Goal: Task Accomplishment & Management: Manage account settings

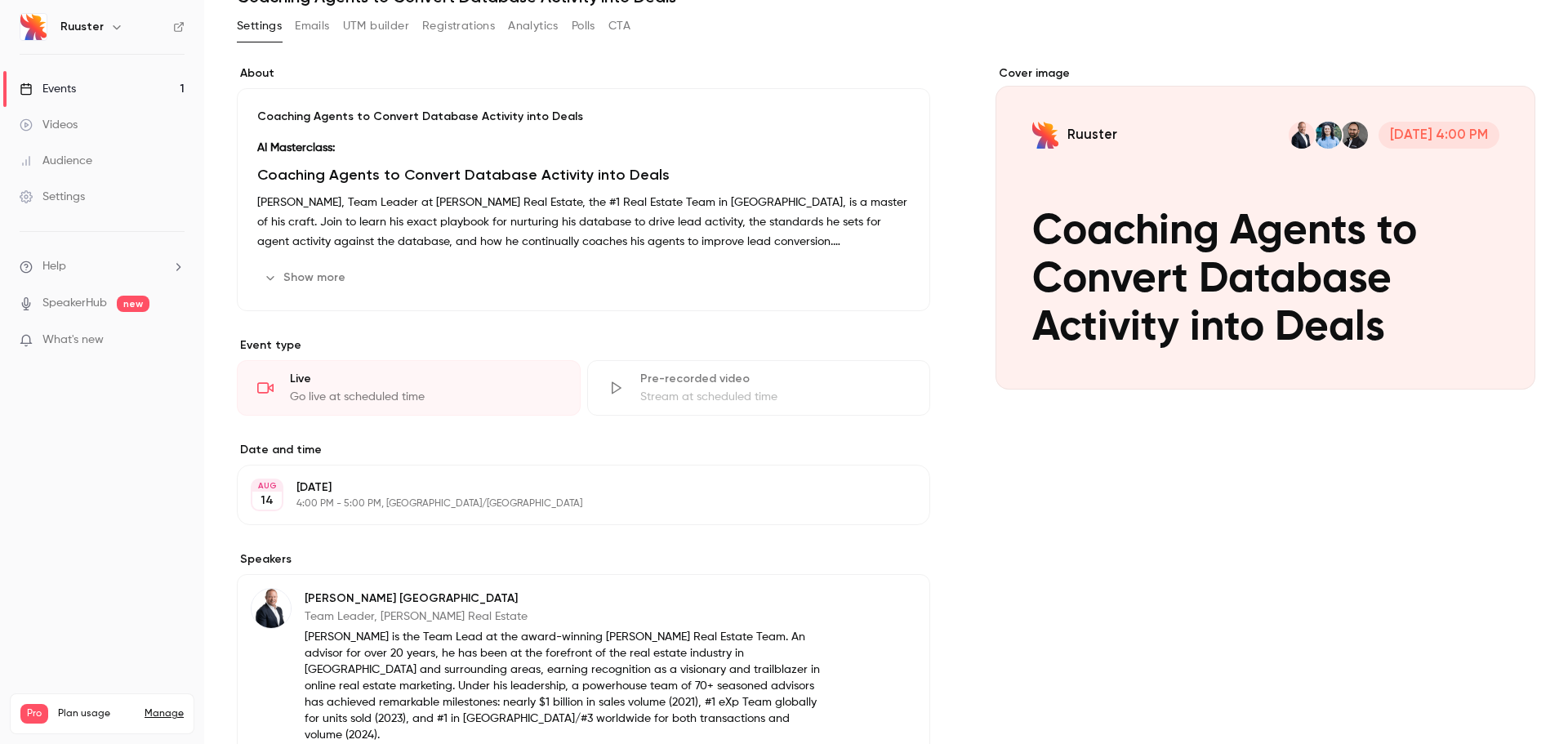
scroll to position [247, 0]
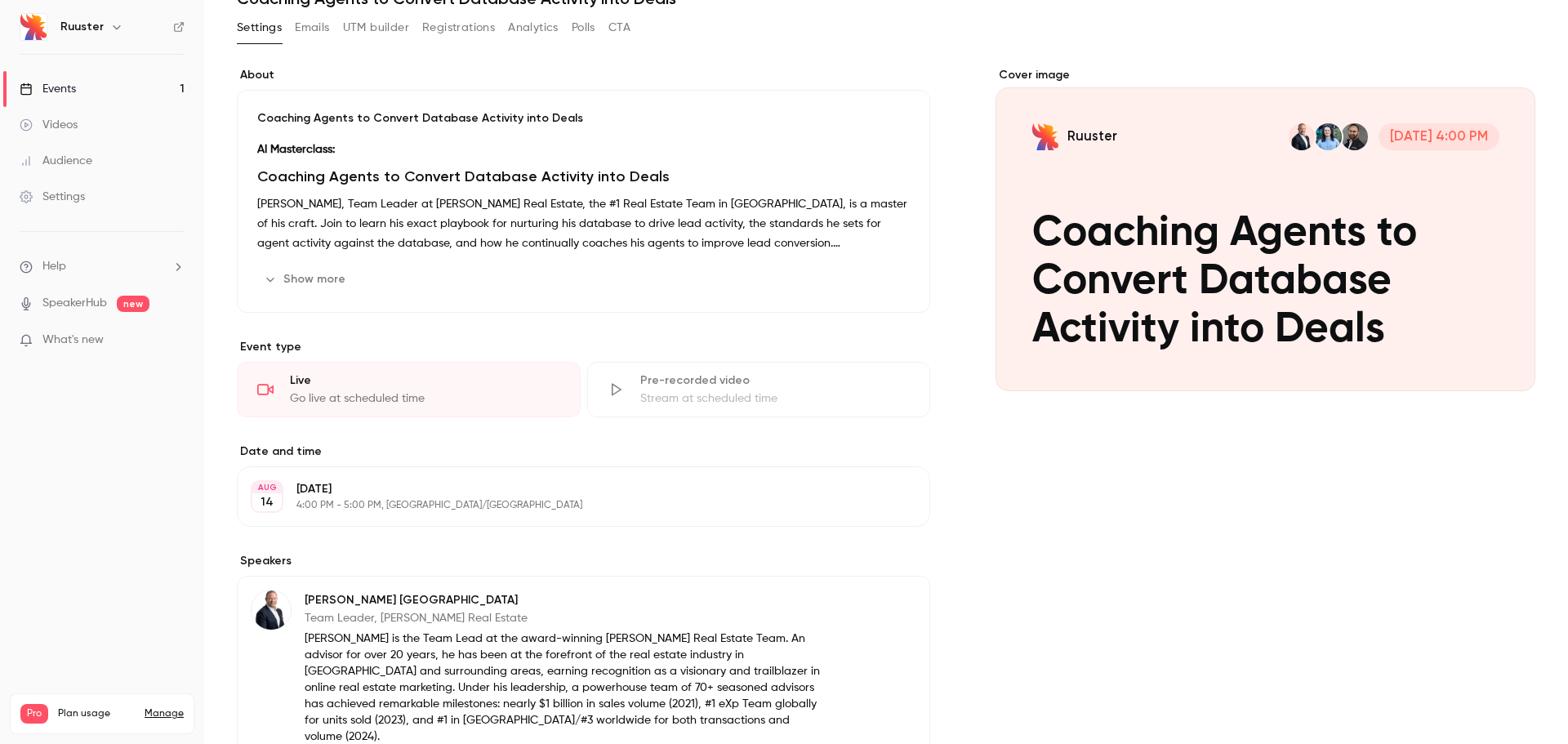
click at [676, 392] on div "Stream at scheduled time" at bounding box center [776, 399] width 270 height 17
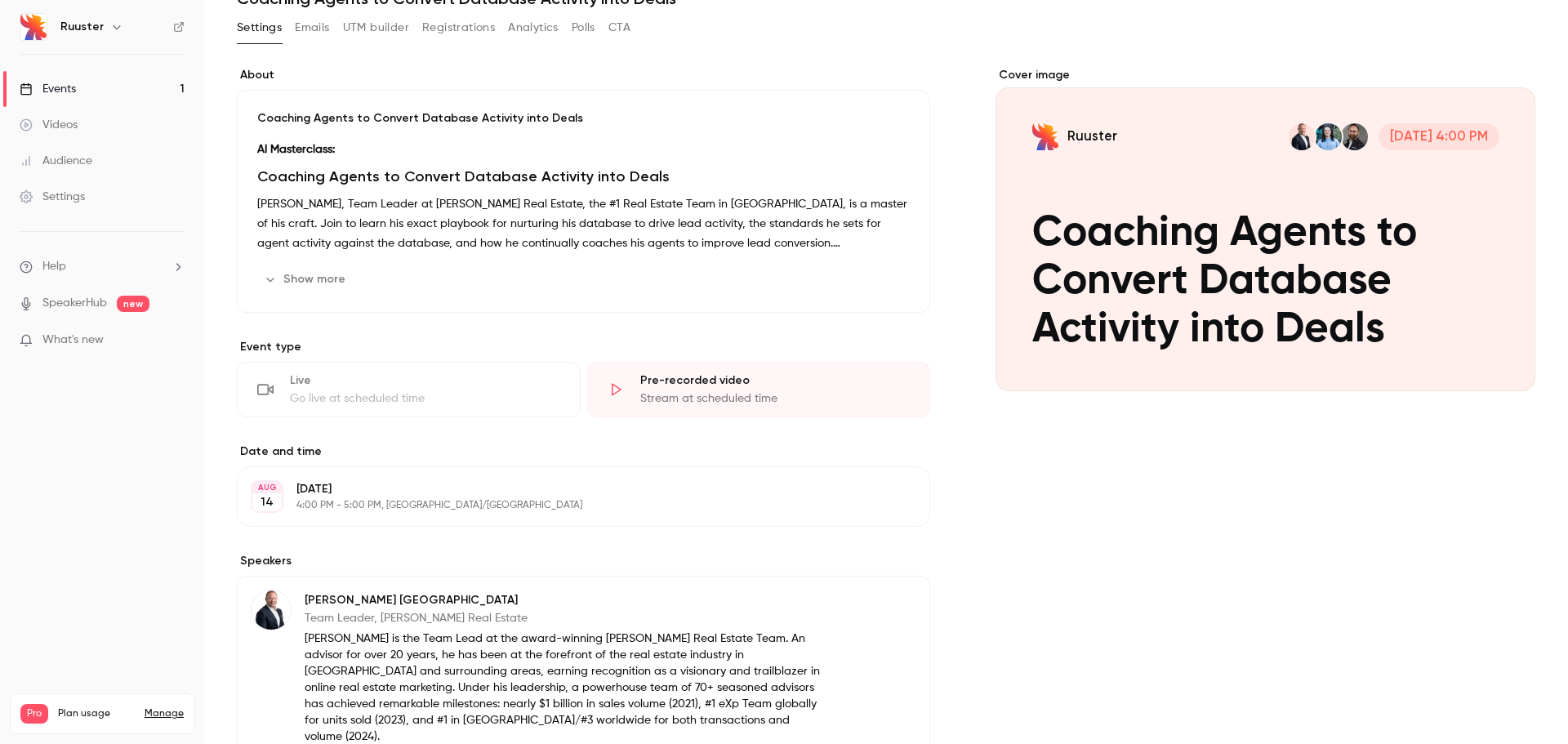
click at [406, 397] on div "Go live at scheduled time" at bounding box center [425, 399] width 270 height 17
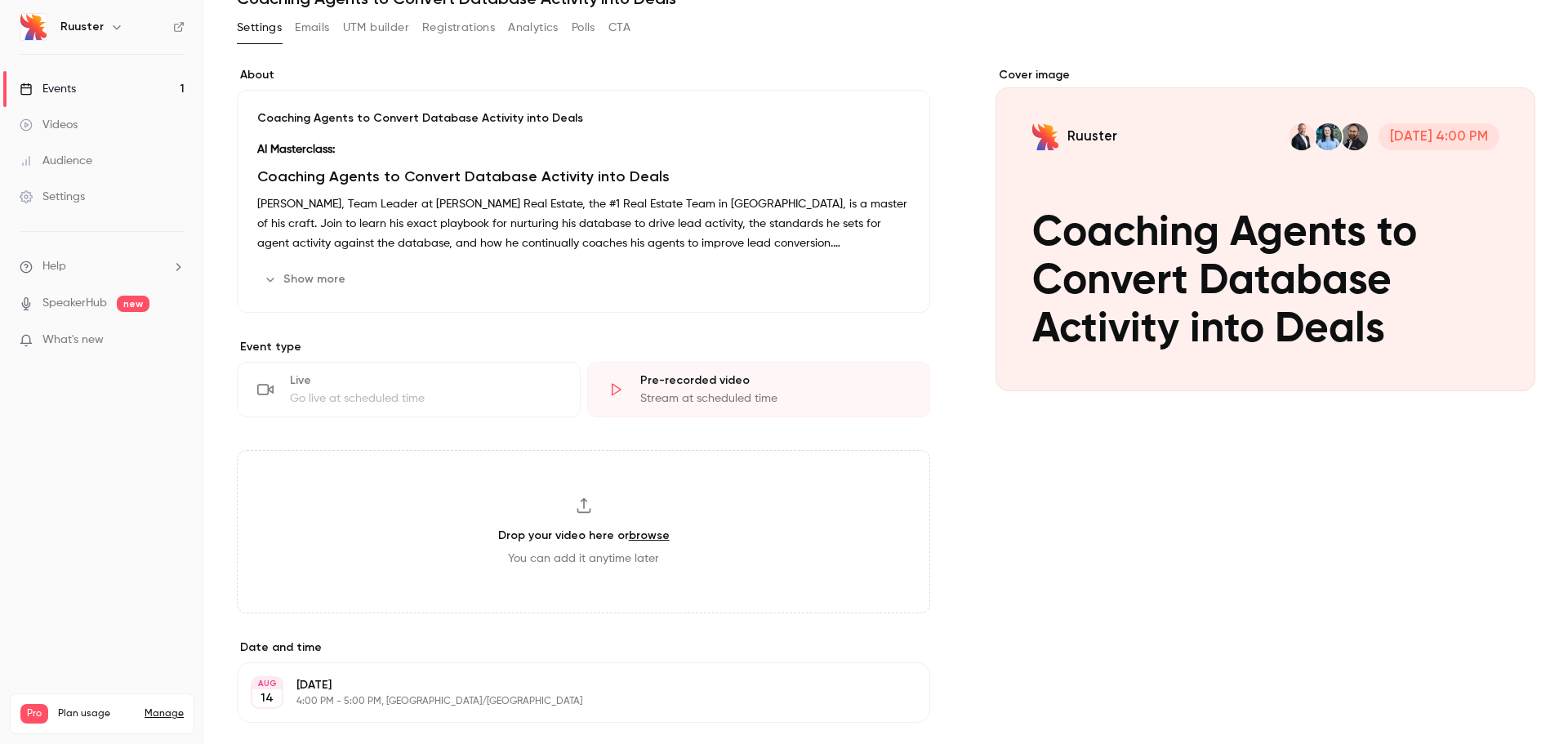
click at [392, 393] on div "Go live at scheduled time" at bounding box center [425, 399] width 270 height 17
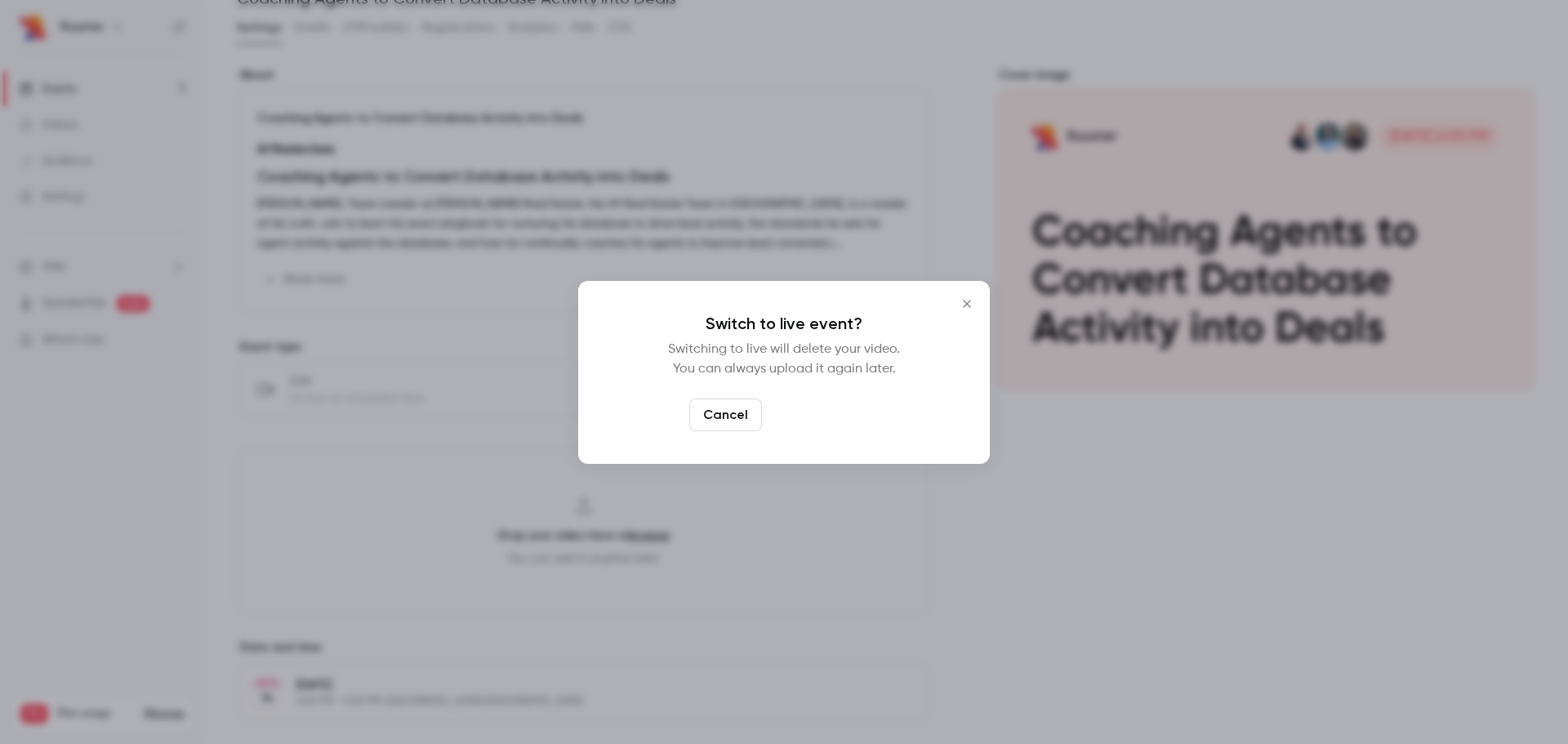
click at [825, 404] on button "Switch to live" at bounding box center [823, 415] width 110 height 33
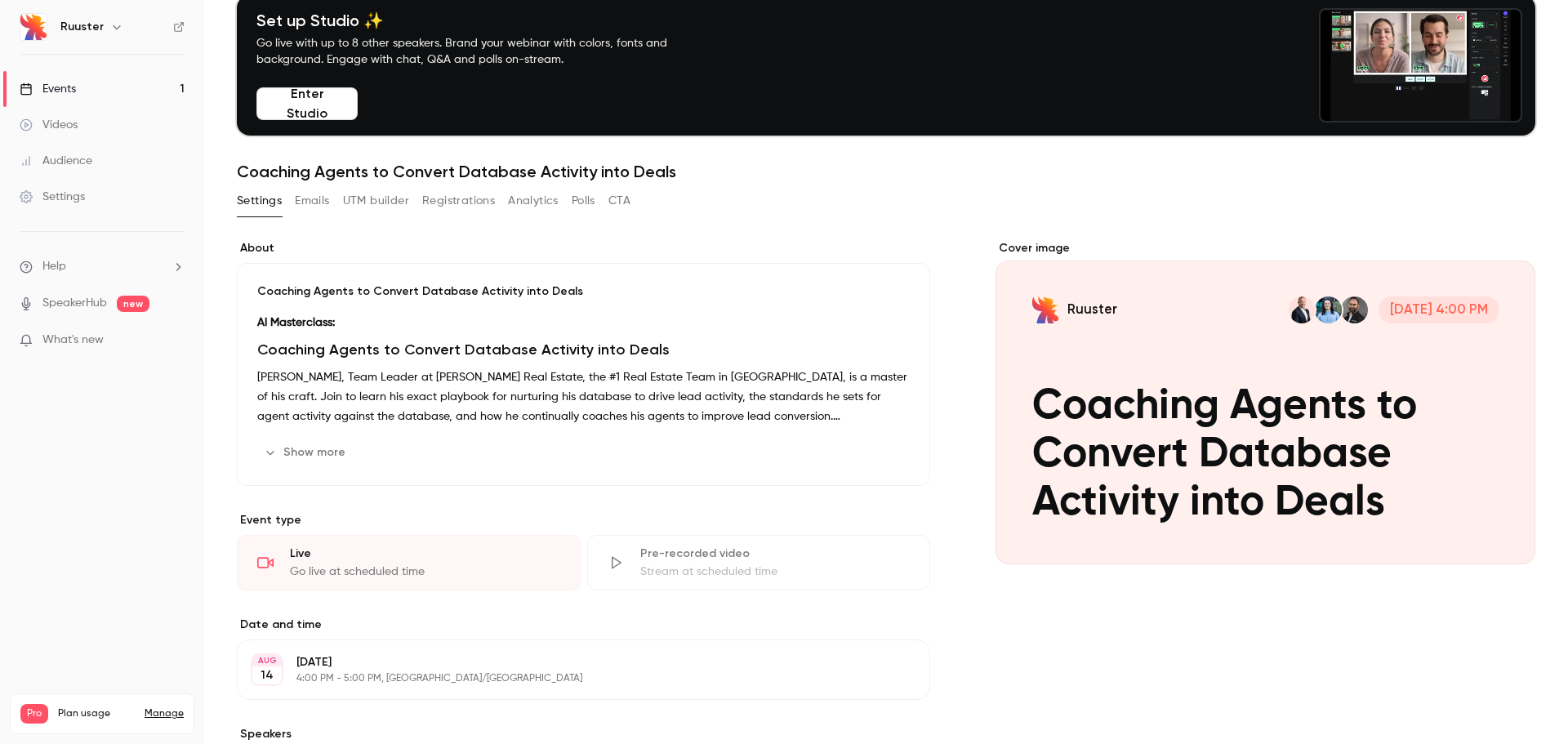
scroll to position [0, 0]
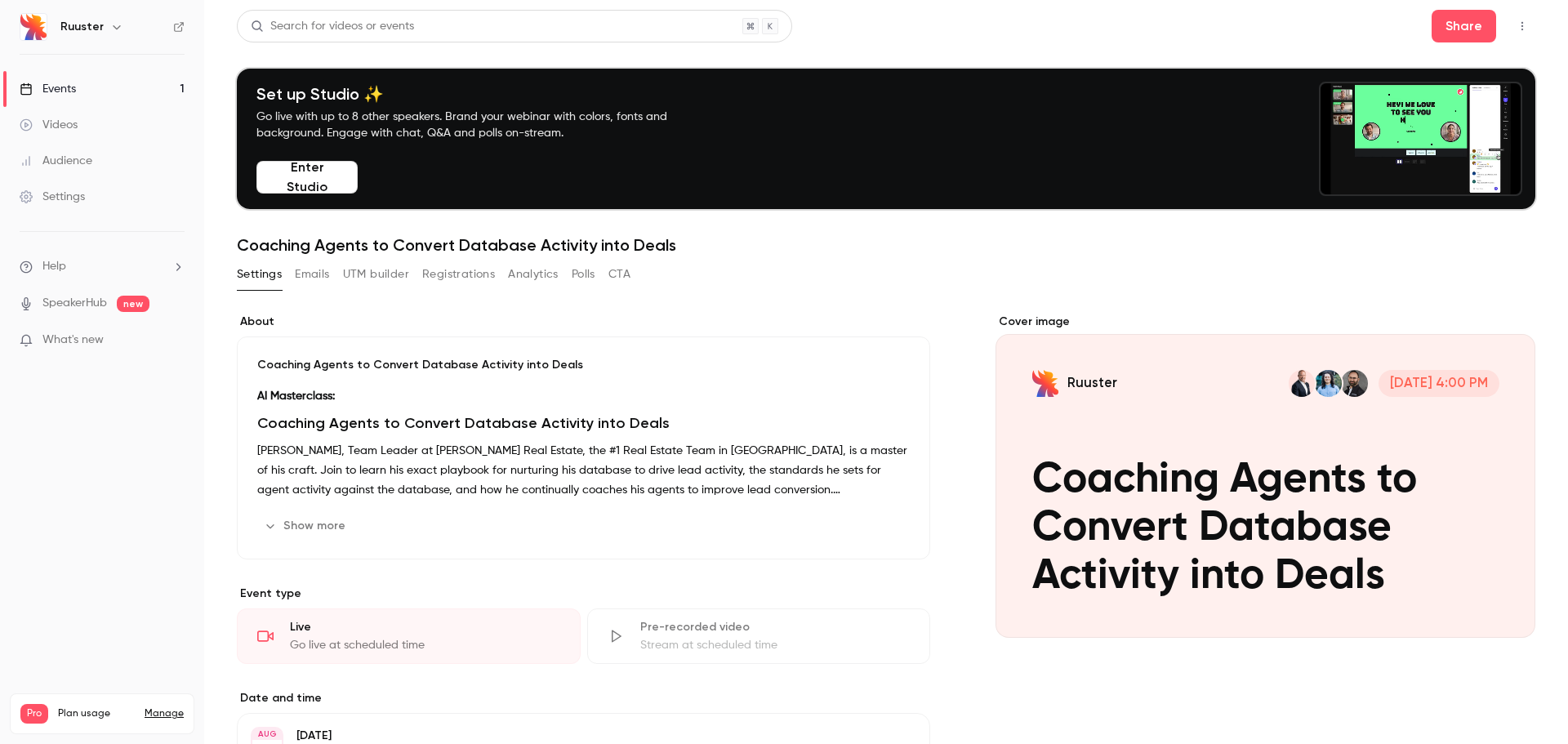
click at [313, 273] on button "Emails" at bounding box center [311, 274] width 34 height 26
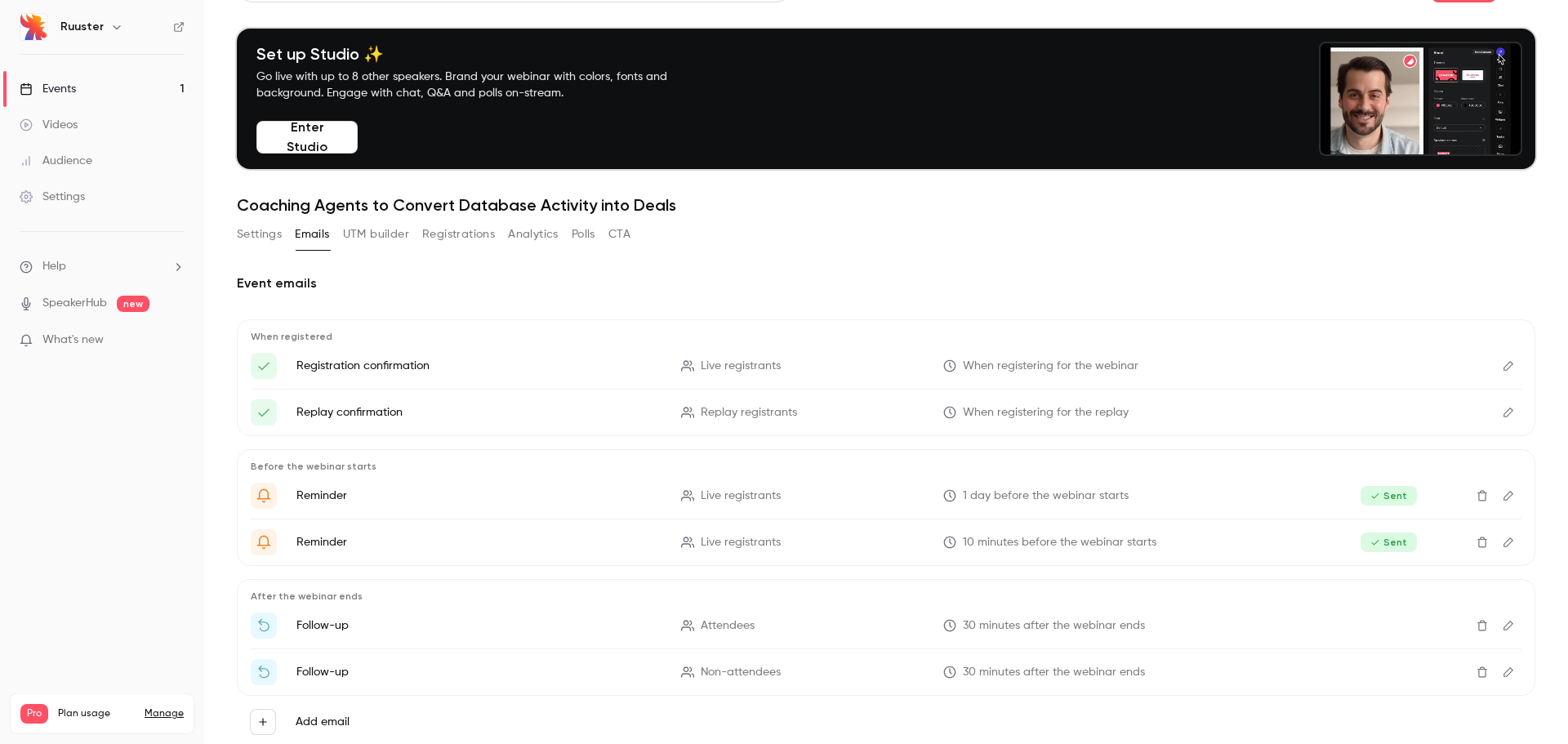
scroll to position [87, 0]
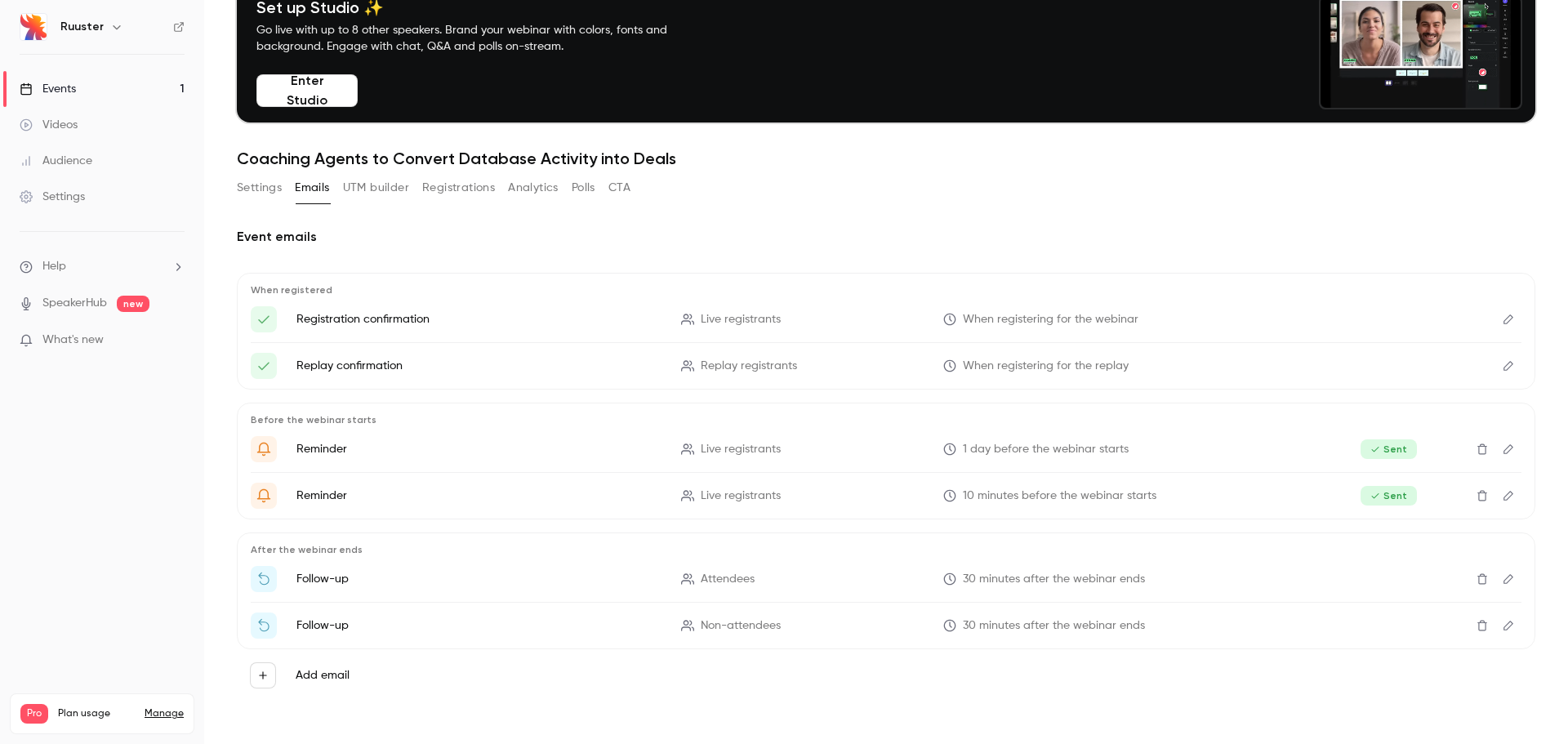
click at [68, 127] on div "Videos" at bounding box center [48, 125] width 58 height 17
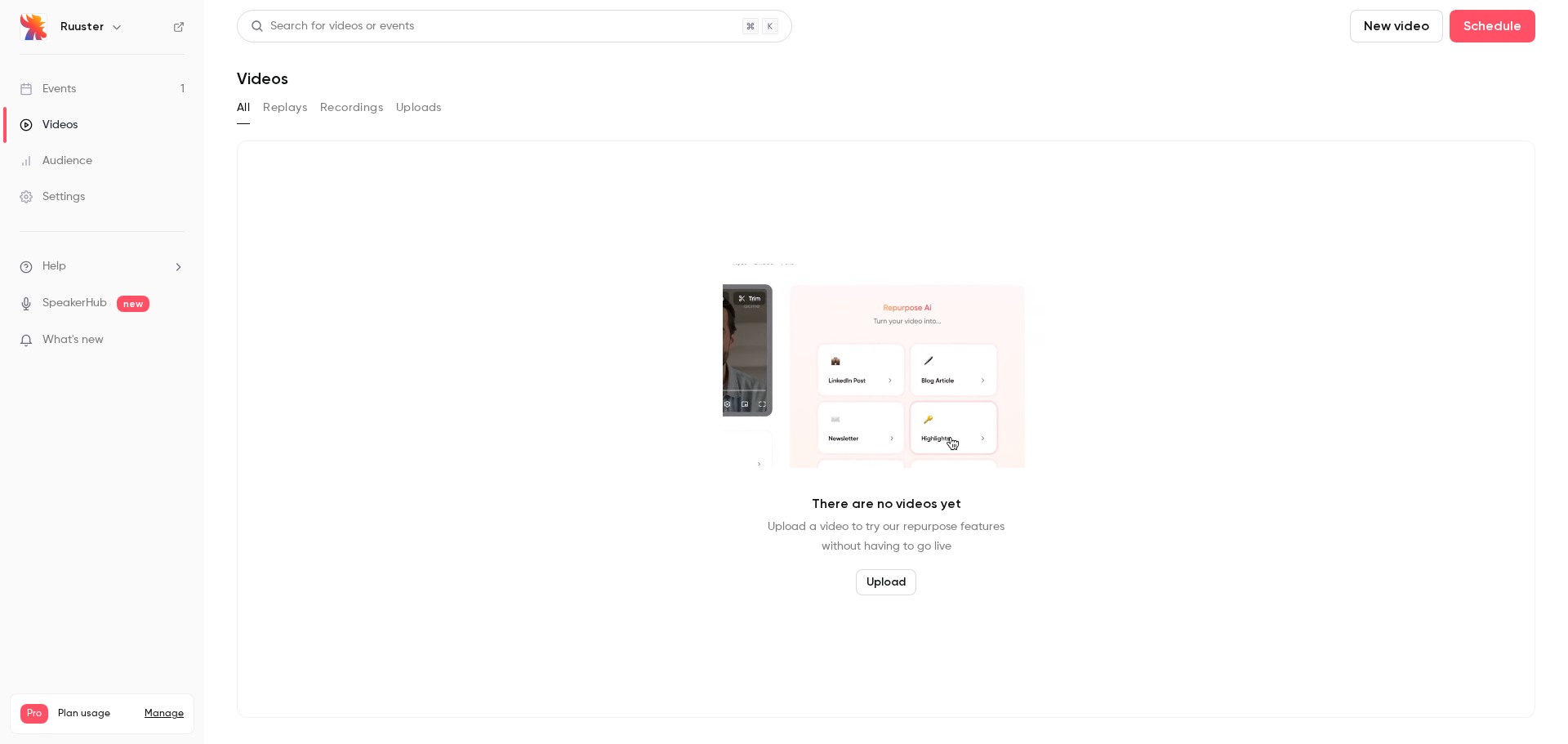
click at [283, 109] on button "Replays" at bounding box center [284, 108] width 44 height 26
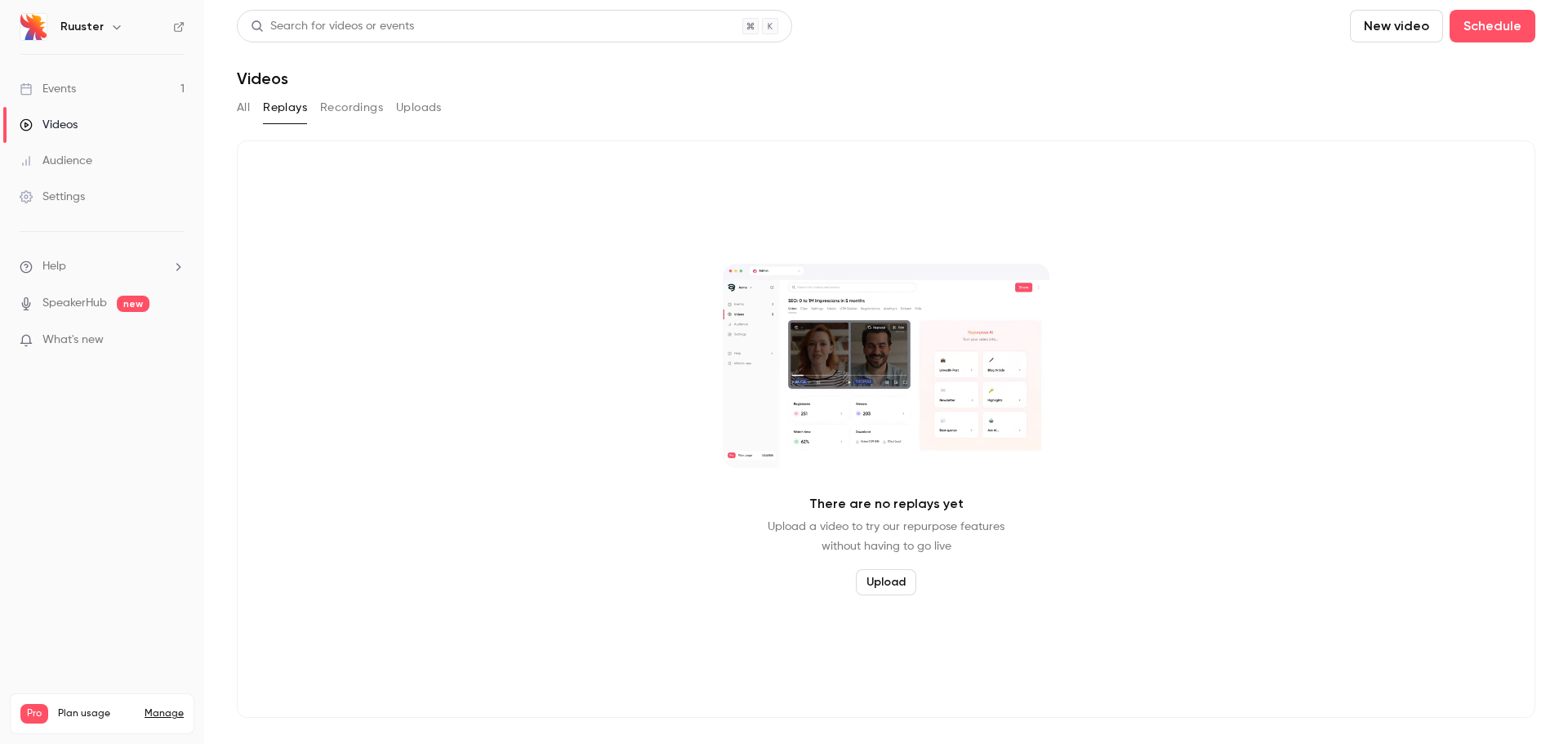
click at [215, 107] on main "Search for videos or events New video Schedule Videos All Replays Recordings Up…" at bounding box center [886, 372] width 1364 height 744
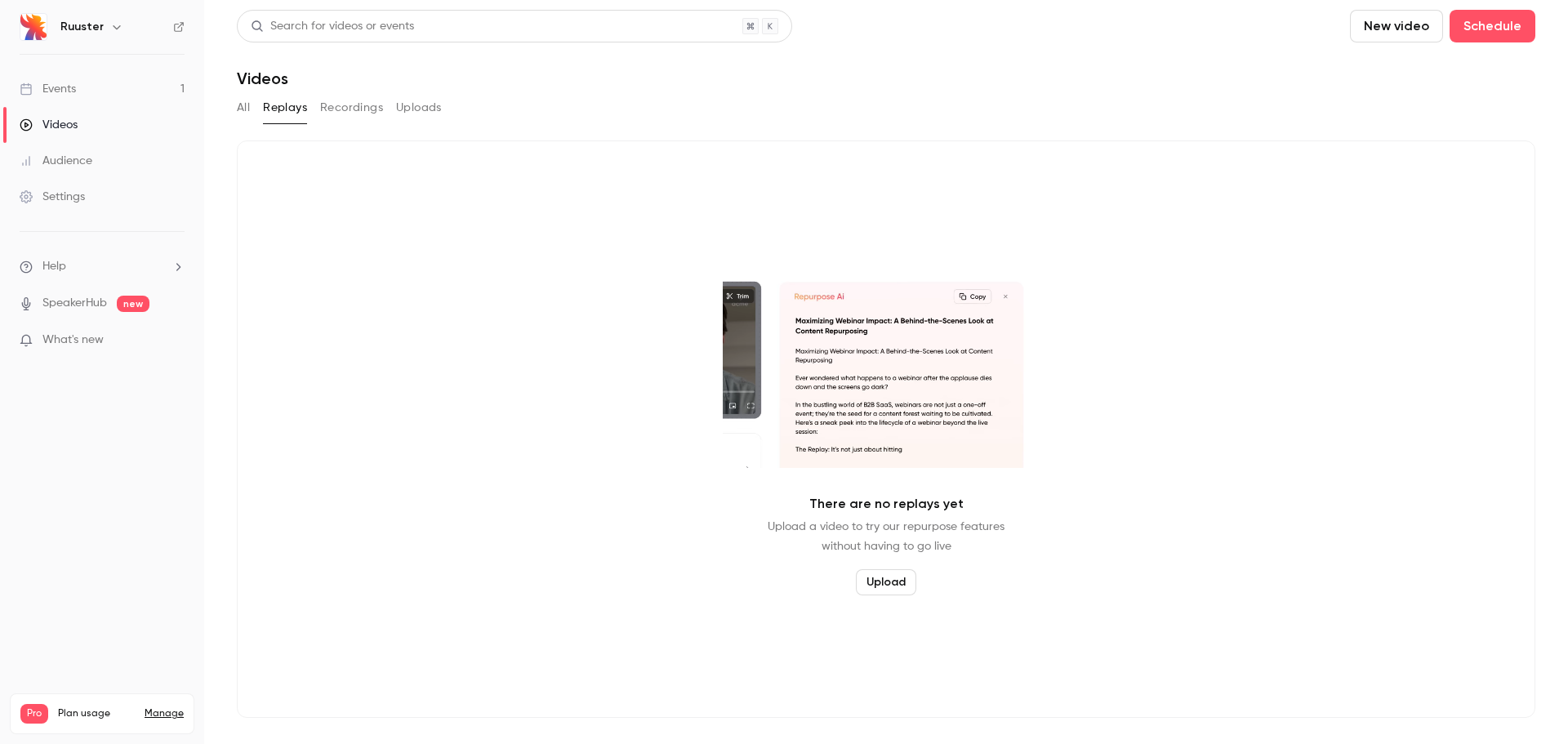
click at [245, 110] on button "All" at bounding box center [243, 108] width 13 height 26
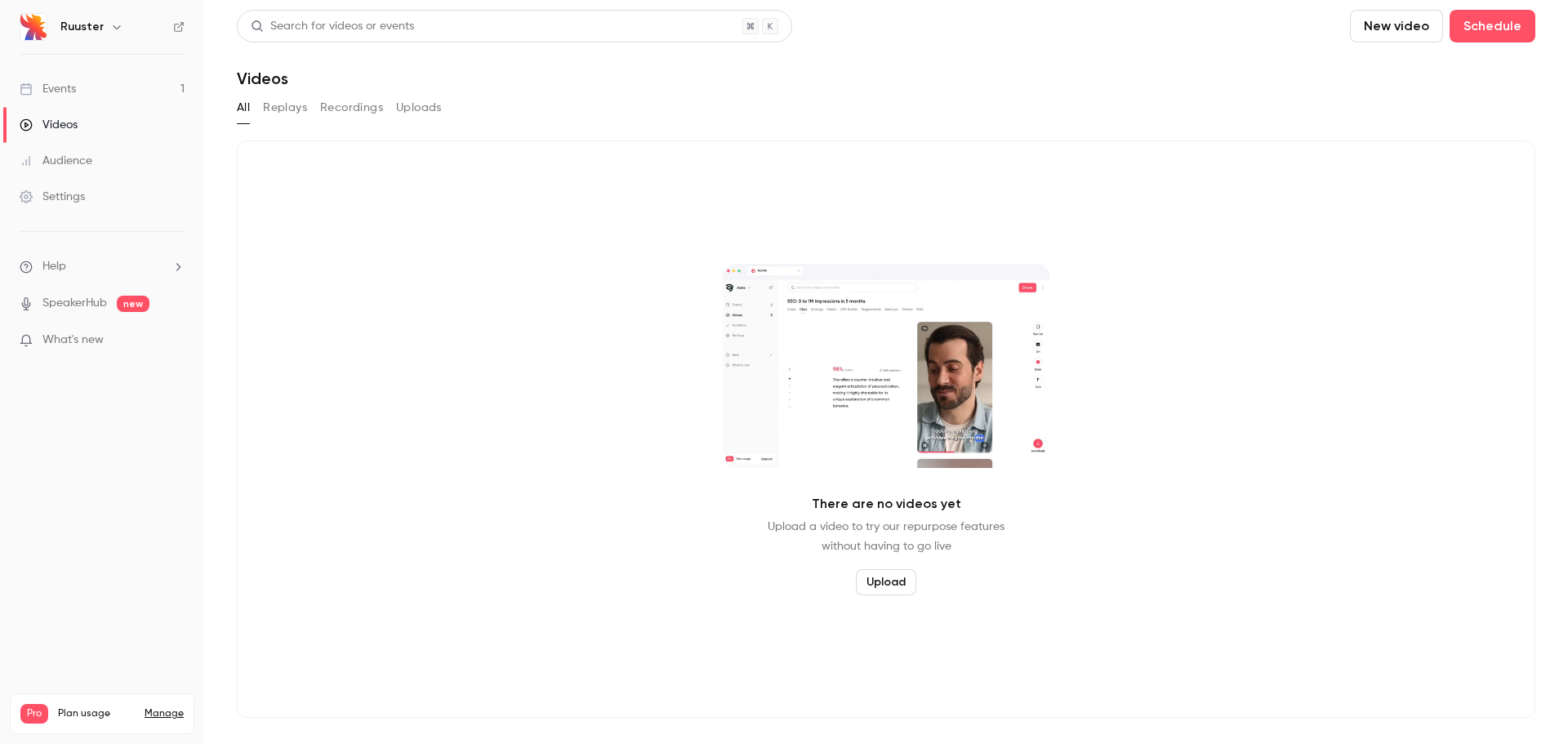
click at [350, 113] on button "Recordings" at bounding box center [351, 108] width 62 height 26
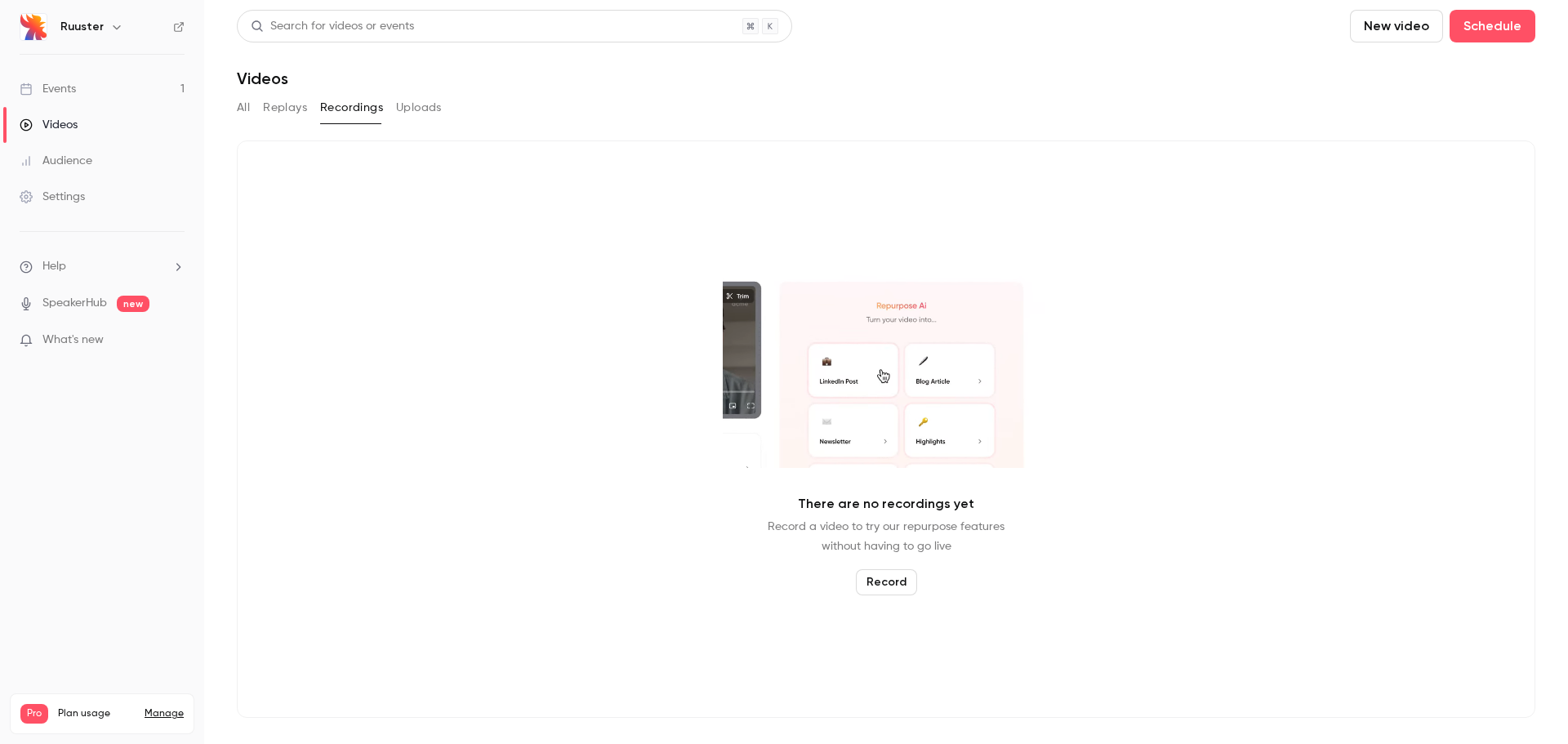
click at [425, 117] on button "Uploads" at bounding box center [419, 108] width 46 height 26
click at [244, 109] on button "All" at bounding box center [243, 108] width 13 height 26
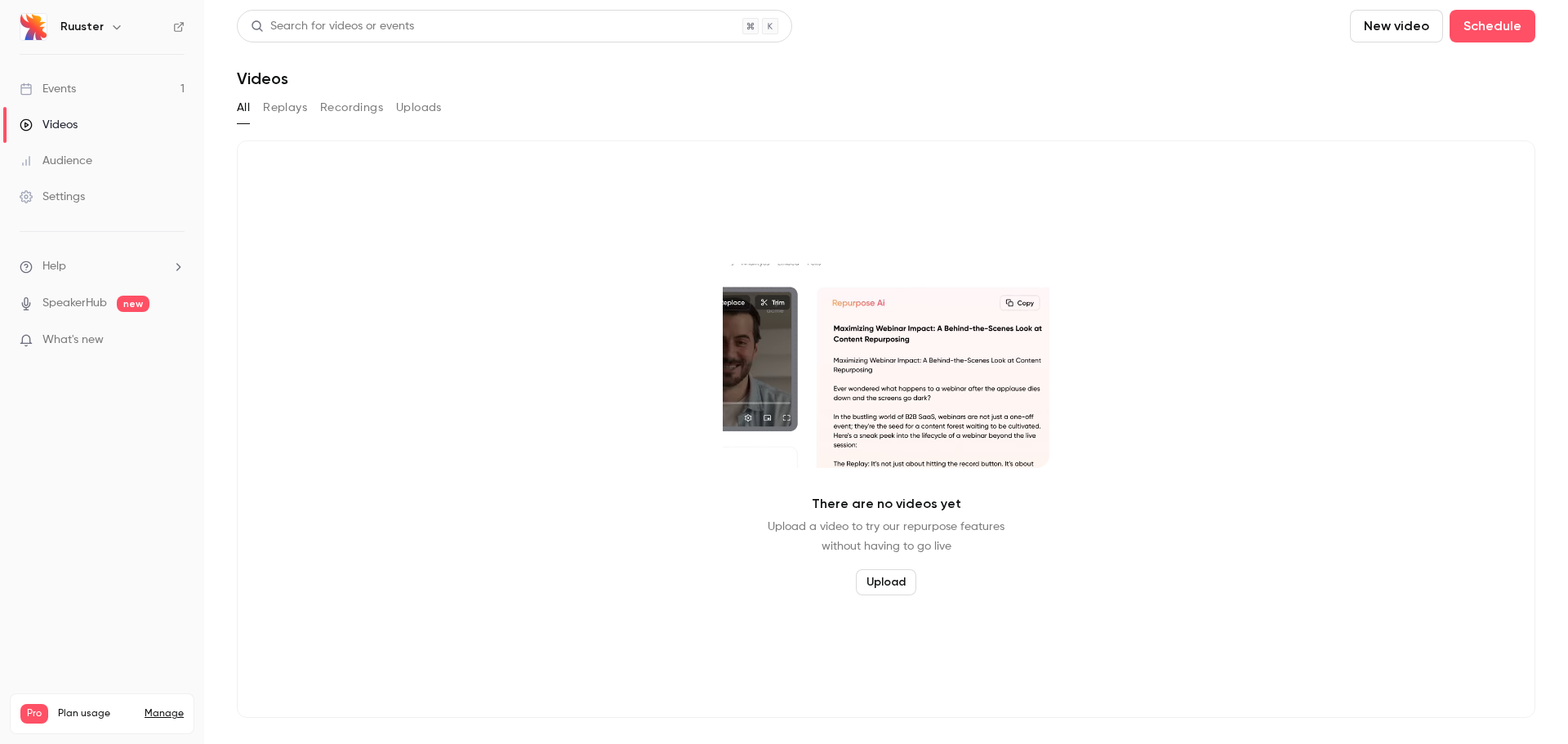
click at [121, 98] on link "Events 1" at bounding box center [102, 89] width 204 height 36
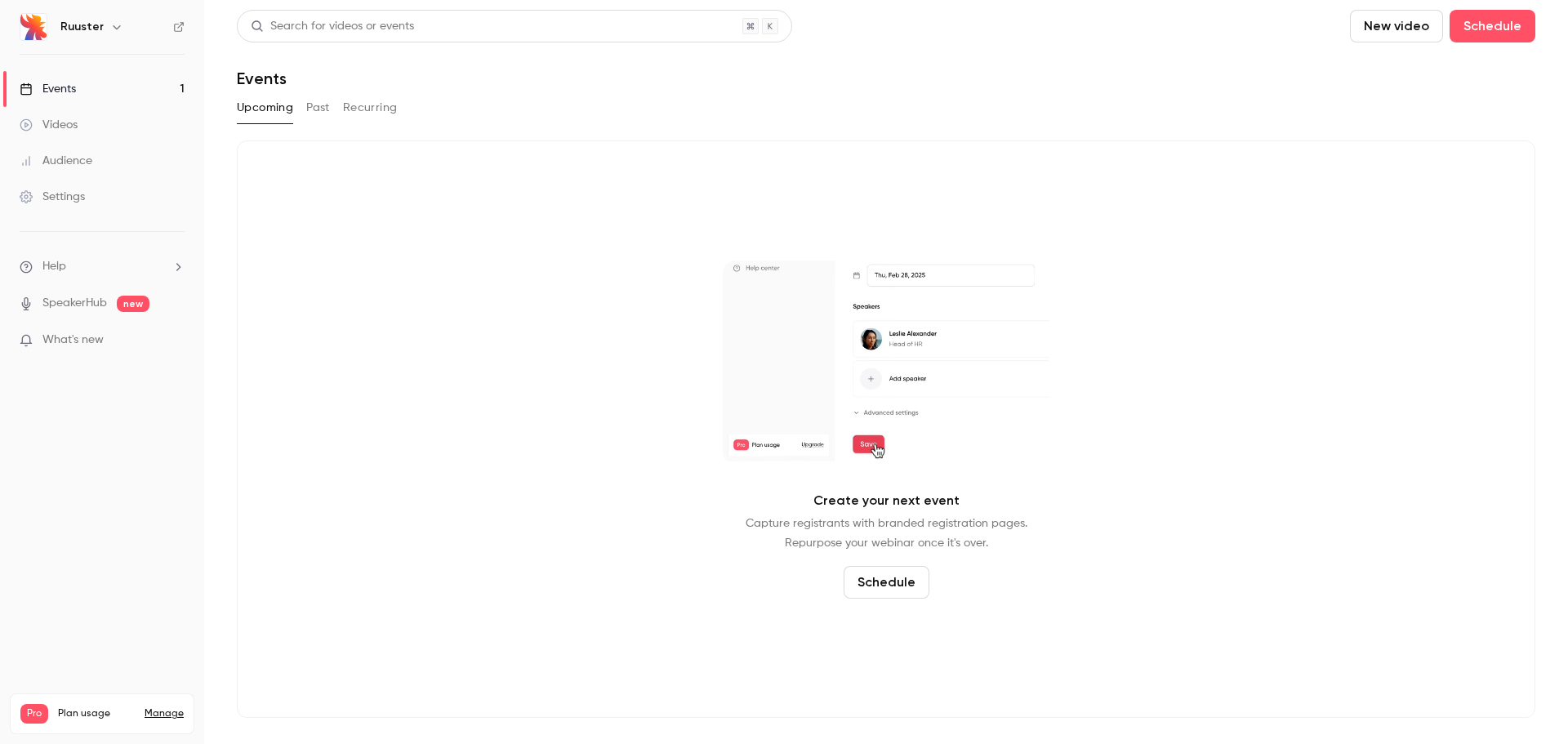
click at [316, 110] on button "Past" at bounding box center [318, 108] width 23 height 26
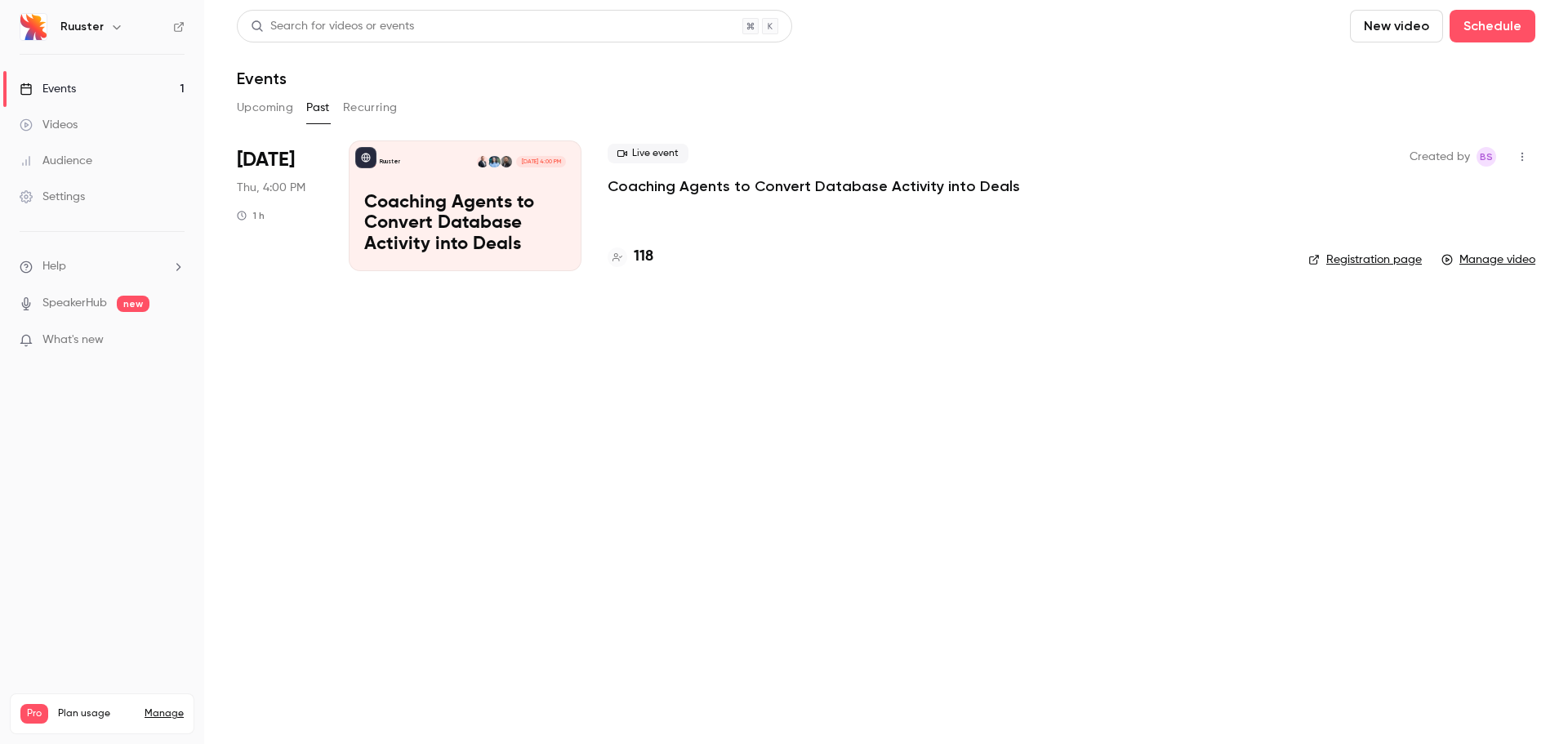
click at [1461, 259] on link "Manage video" at bounding box center [1488, 260] width 94 height 17
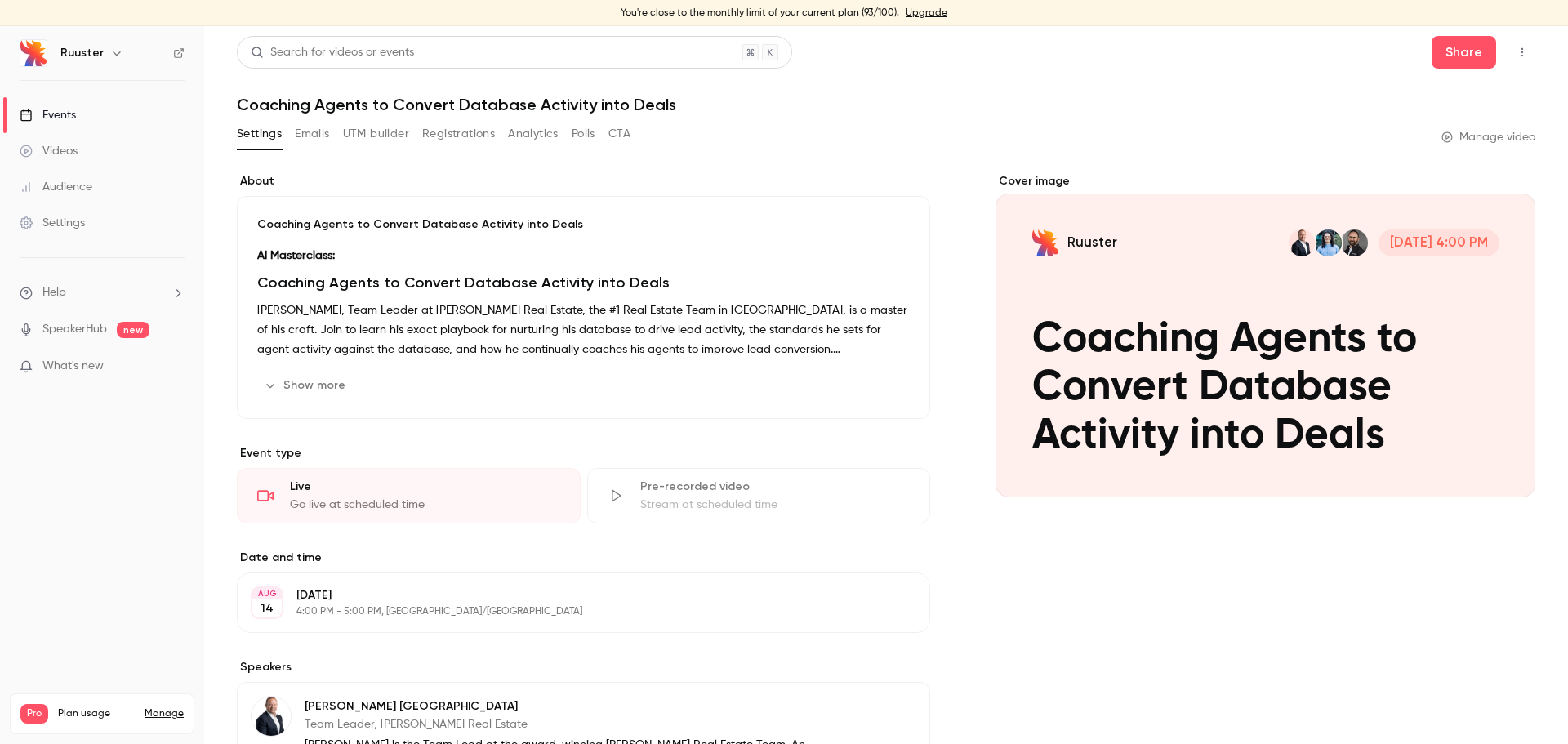
click at [1501, 138] on link "Manage video" at bounding box center [1488, 137] width 94 height 17
click at [617, 133] on button "CTA" at bounding box center [620, 134] width 22 height 26
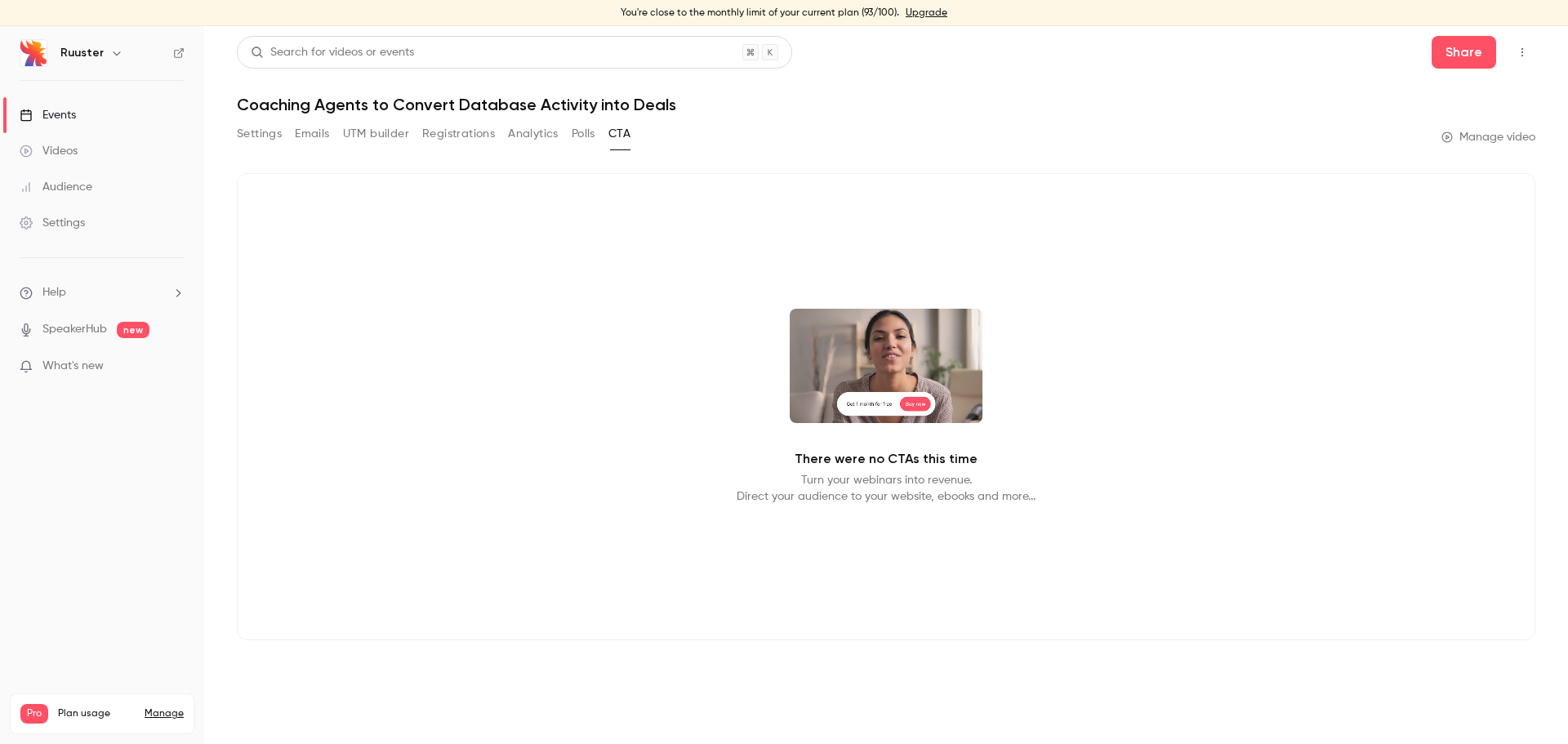
click at [583, 135] on button "Polls" at bounding box center [583, 134] width 23 height 26
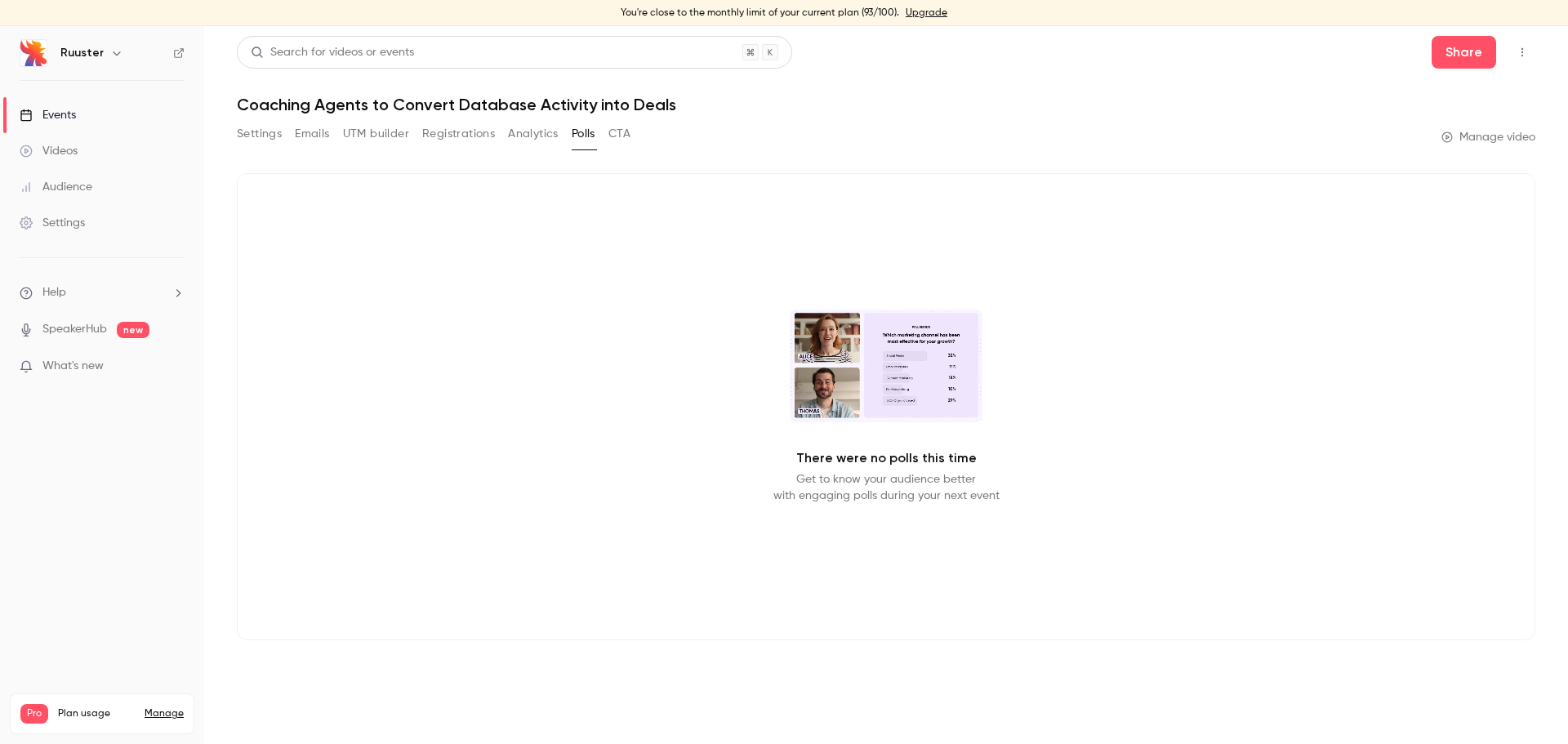
click at [544, 138] on button "Analytics" at bounding box center [533, 134] width 50 height 26
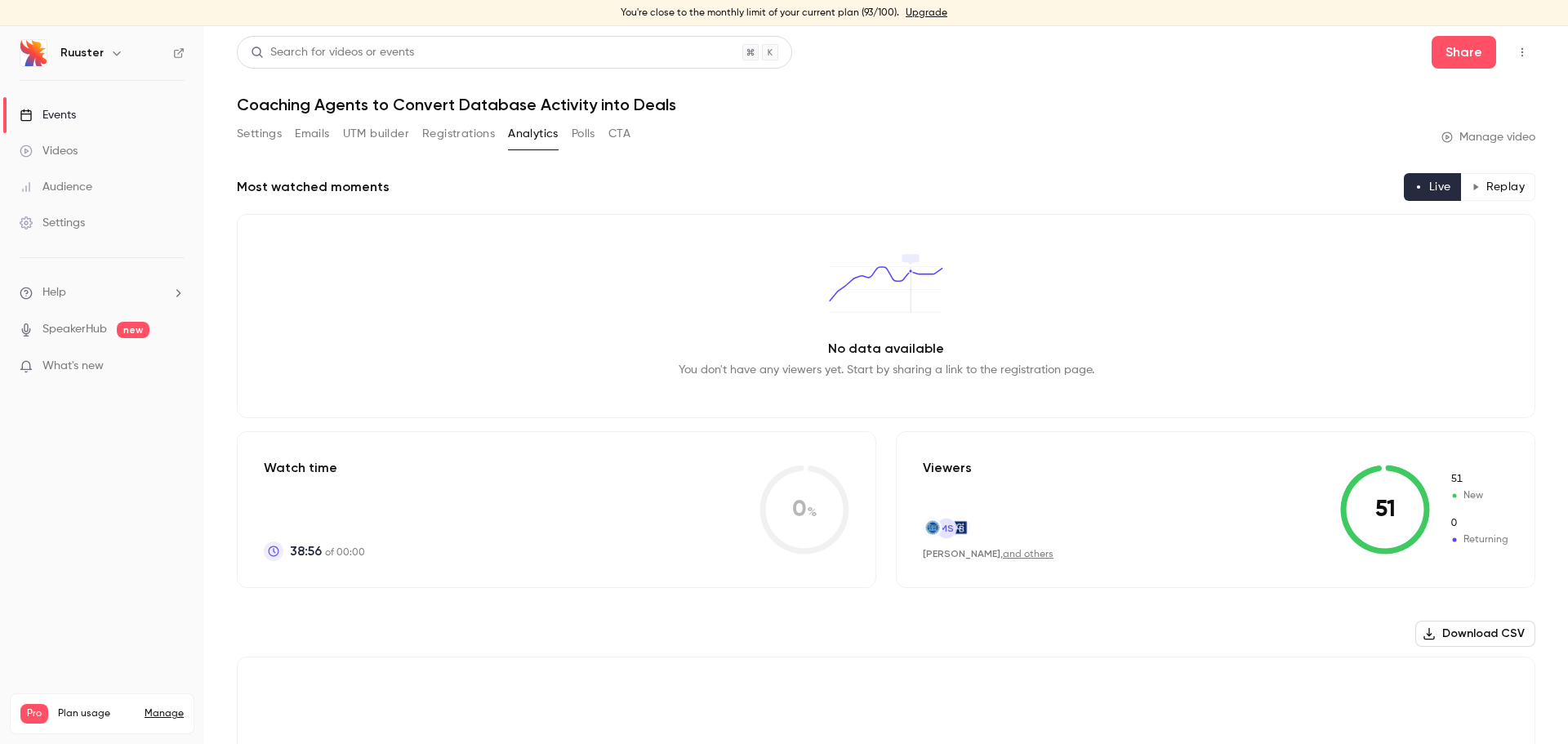
click at [458, 135] on button "Registrations" at bounding box center [459, 134] width 73 height 26
